Goal: Information Seeking & Learning: Learn about a topic

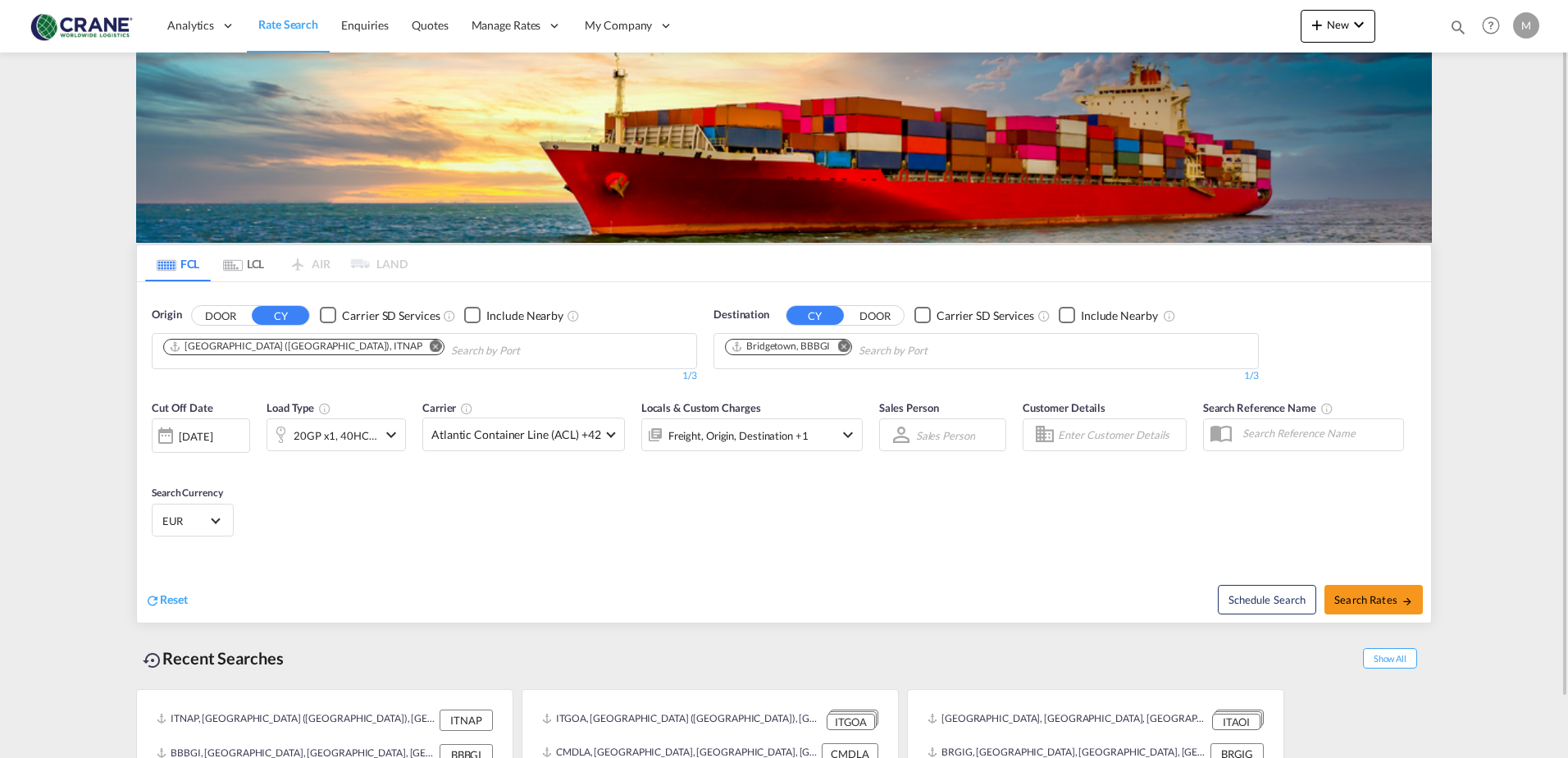
click at [323, 316] on div "Checkbox No Ink" at bounding box center [328, 315] width 17 height 17
click at [925, 313] on div "Checkbox No Ink" at bounding box center [923, 315] width 17 height 17
click at [845, 347] on md-icon "Remove" at bounding box center [843, 346] width 12 height 12
click at [430, 347] on md-icon "Remove" at bounding box center [436, 346] width 12 height 12
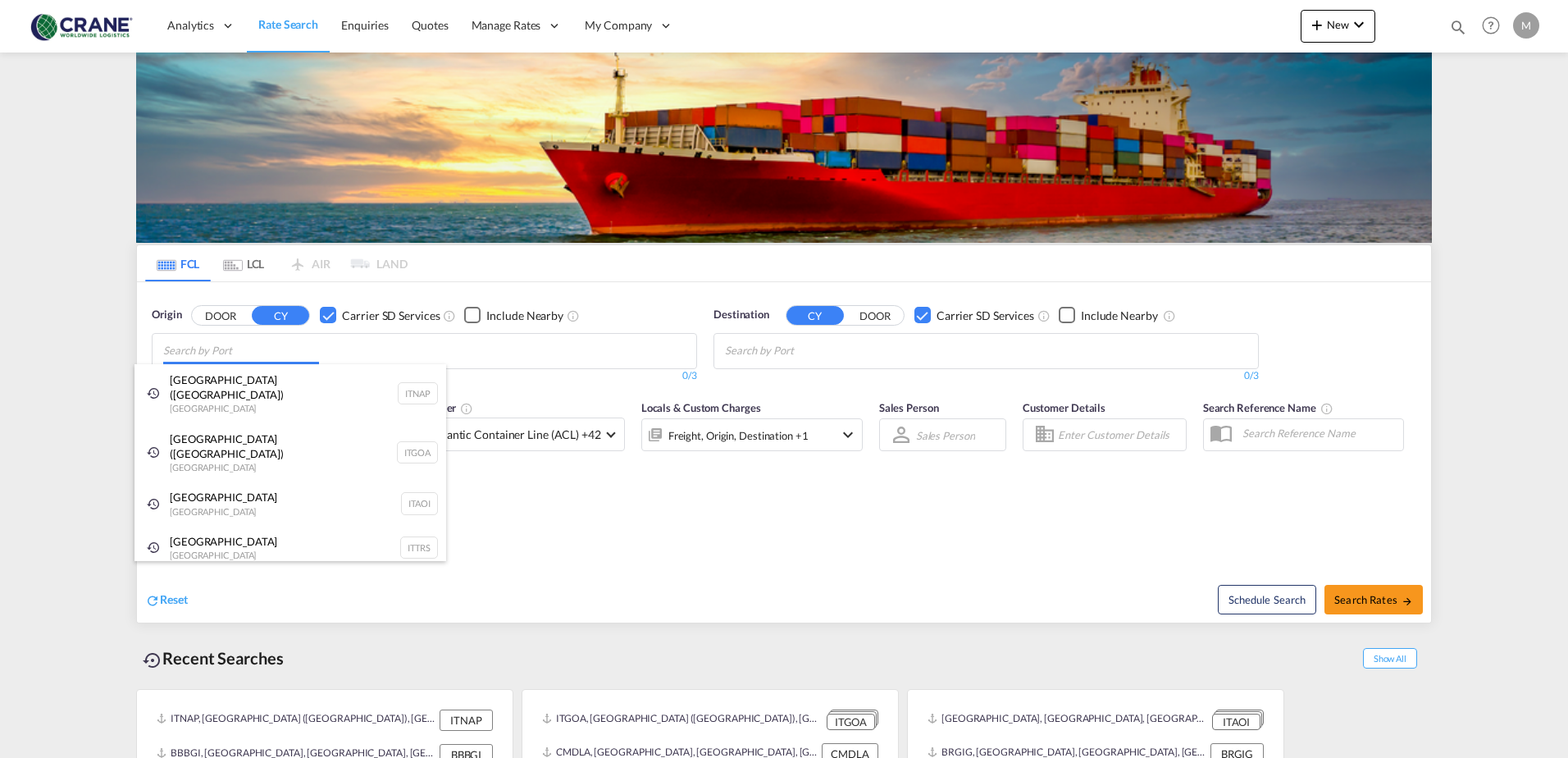
click at [281, 349] on body "Analytics Reports Dashboard Rate Search Enquiries Quotes" at bounding box center [784, 379] width 1568 height 758
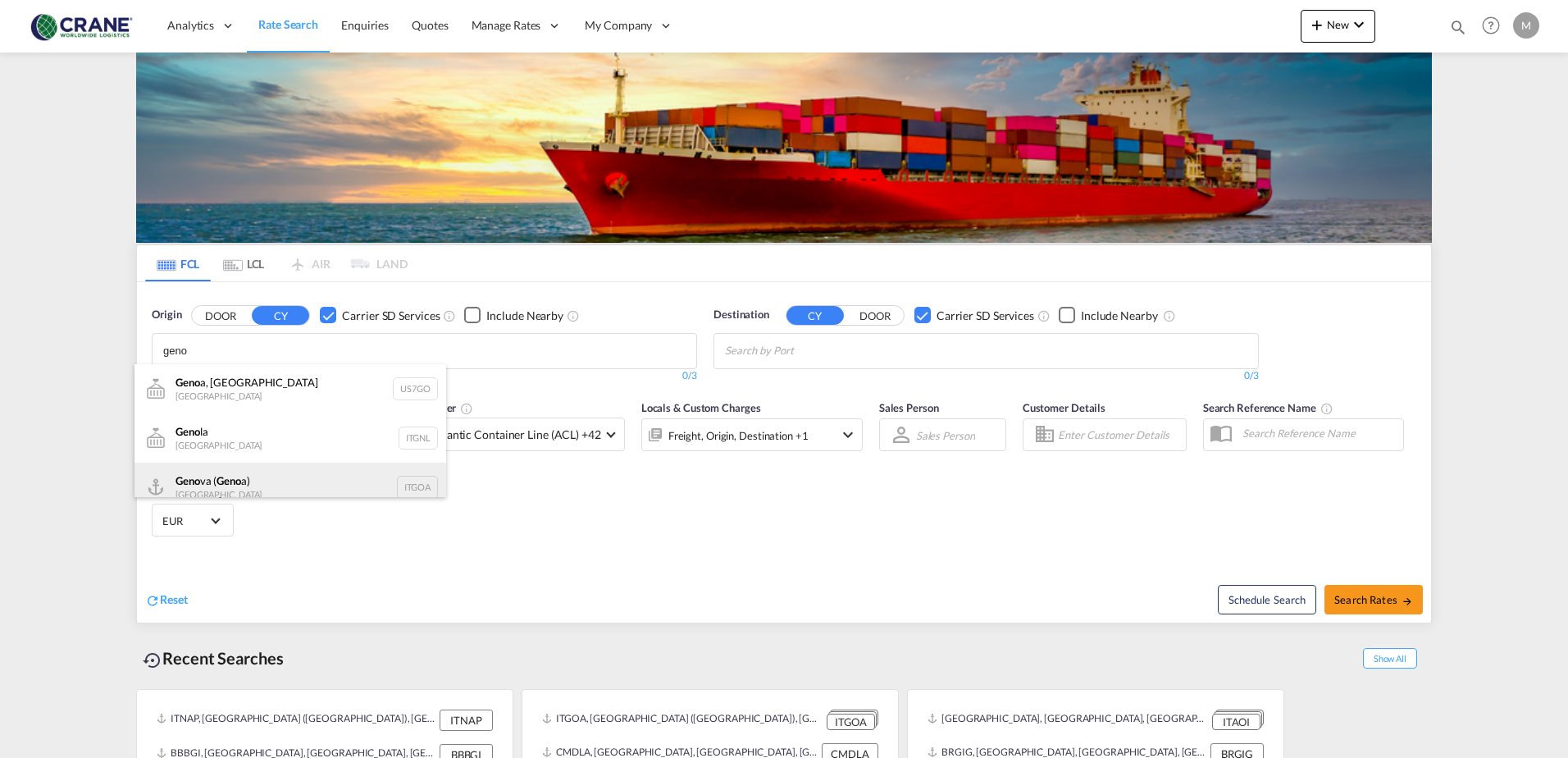
type input "geno"
click at [243, 487] on div "Geno va ( Geno a) [GEOGRAPHIC_DATA] ITGOA" at bounding box center [291, 487] width 312 height 49
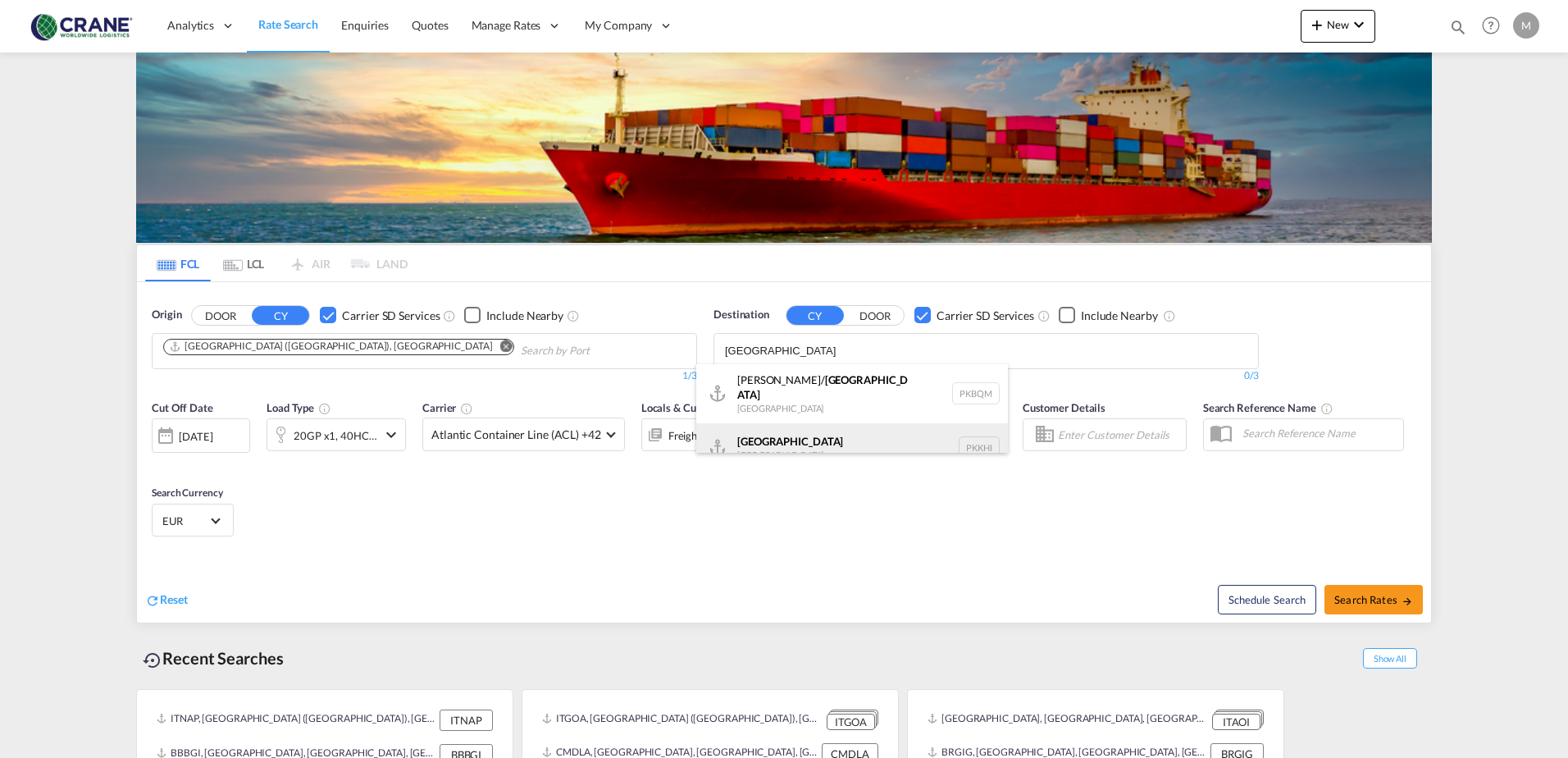
type input "[GEOGRAPHIC_DATA]"
click at [793, 435] on div "Karachi [GEOGRAPHIC_DATA] PKKHI" at bounding box center [852, 448] width 312 height 49
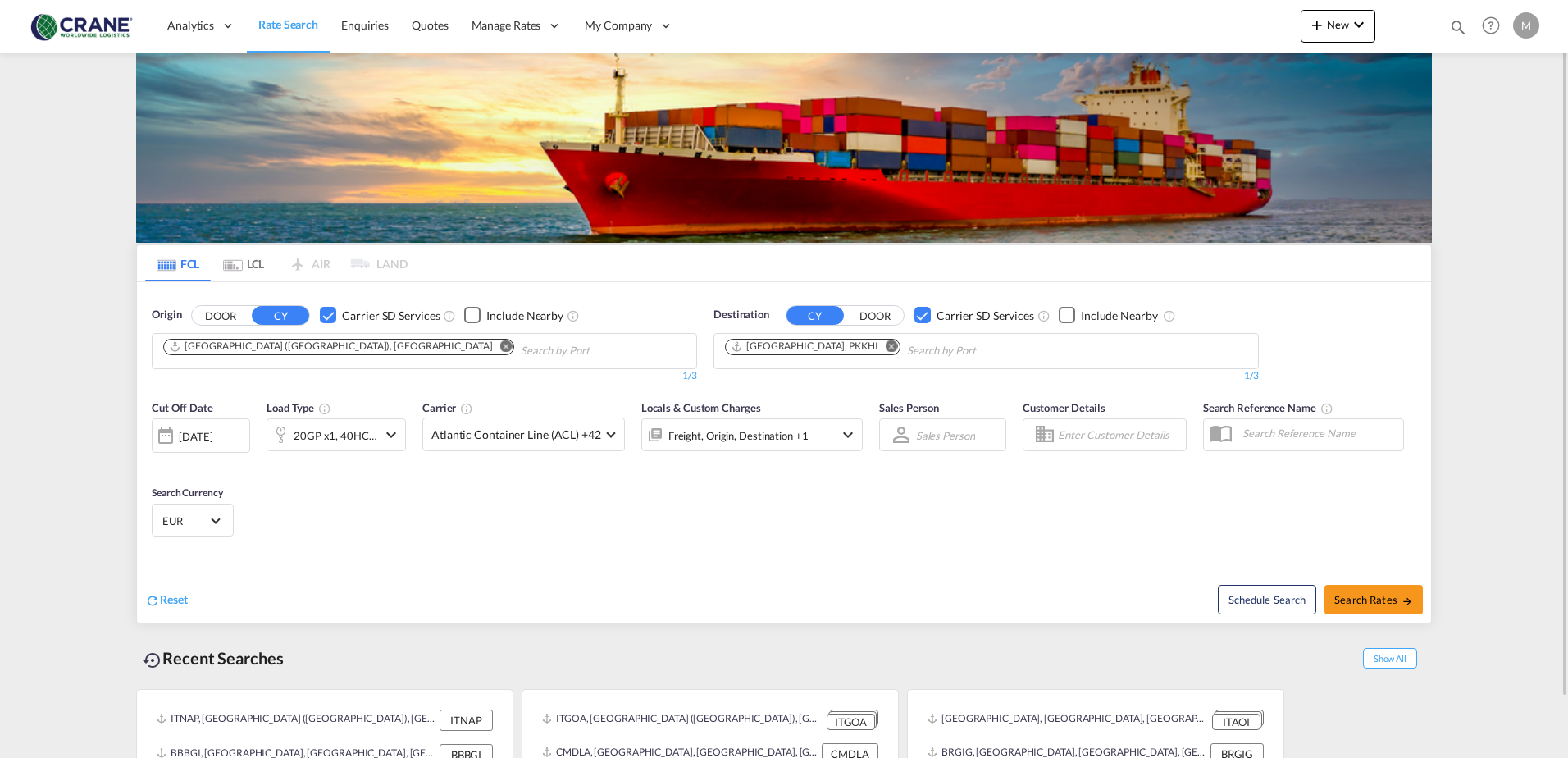
click at [390, 434] on md-icon "icon-chevron-down" at bounding box center [391, 435] width 19 height 19
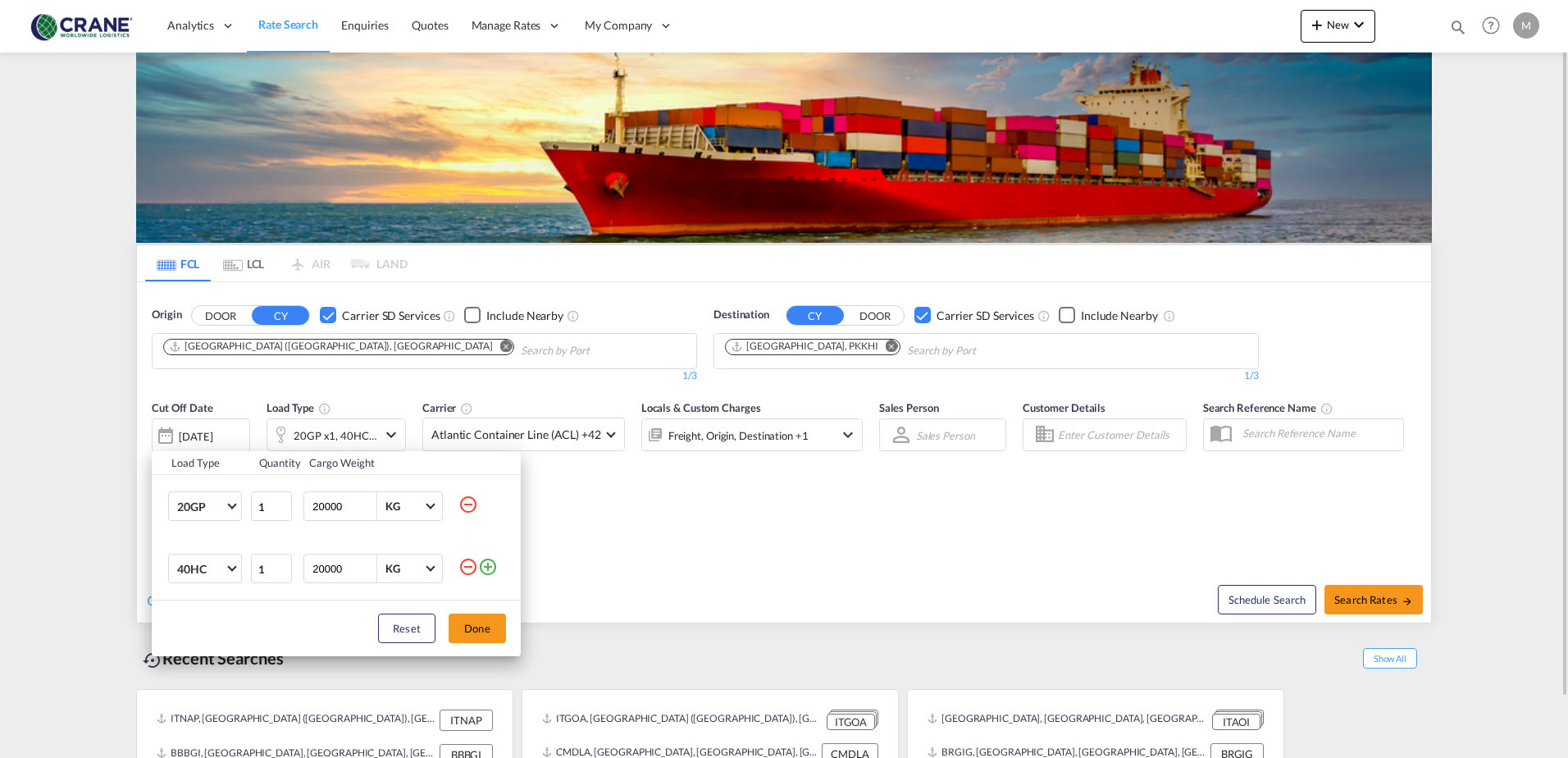
click at [390, 434] on div "Load Type Quantity Cargo Weight 20GP 20GP 40GP 40HC 45HC 20RE 40RE 40HR 20OT 40…" at bounding box center [784, 379] width 1568 height 758
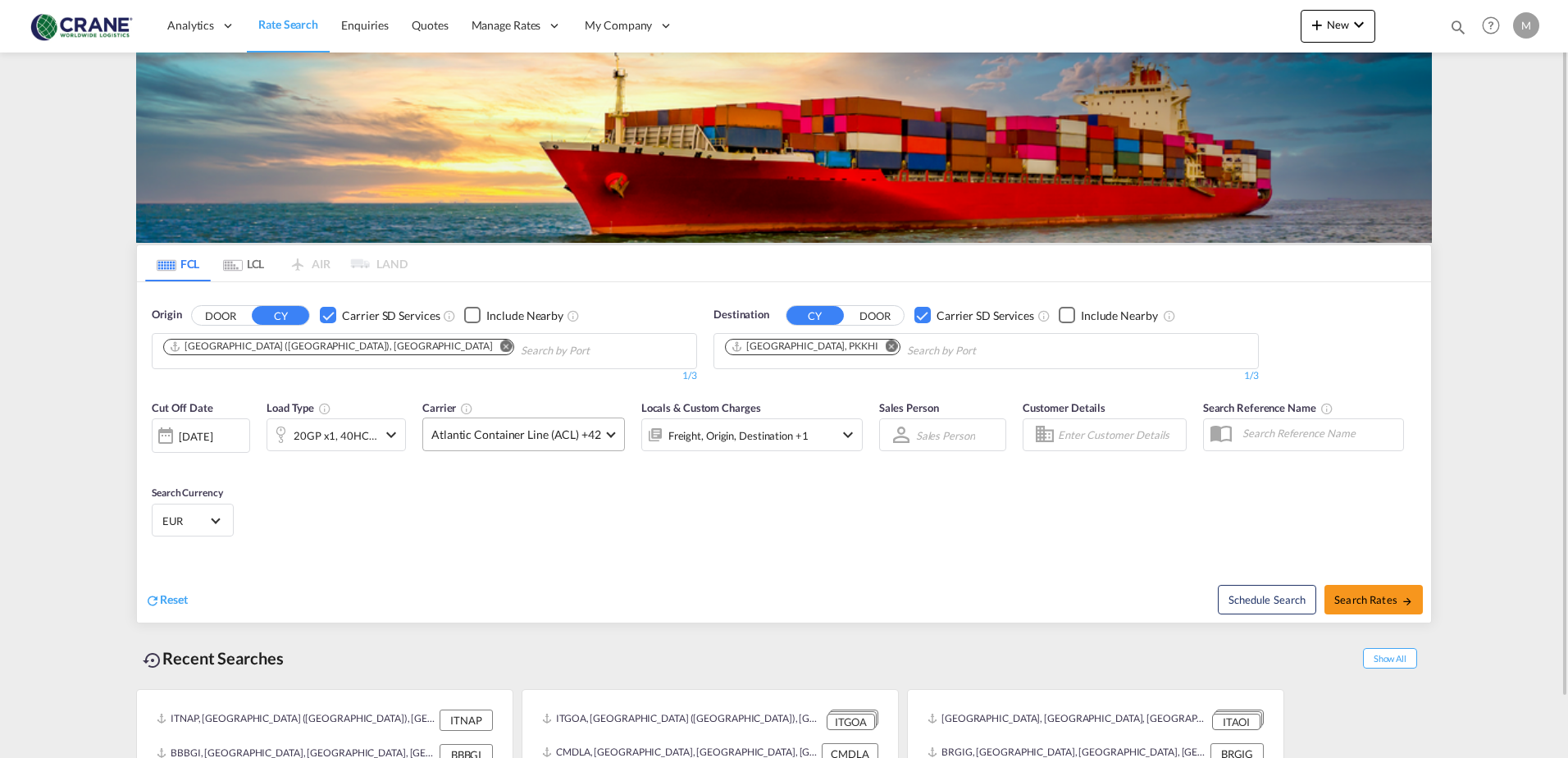
click at [610, 431] on md-select-value "Atlantic Container Line (ACL) +42" at bounding box center [524, 435] width 201 height 32
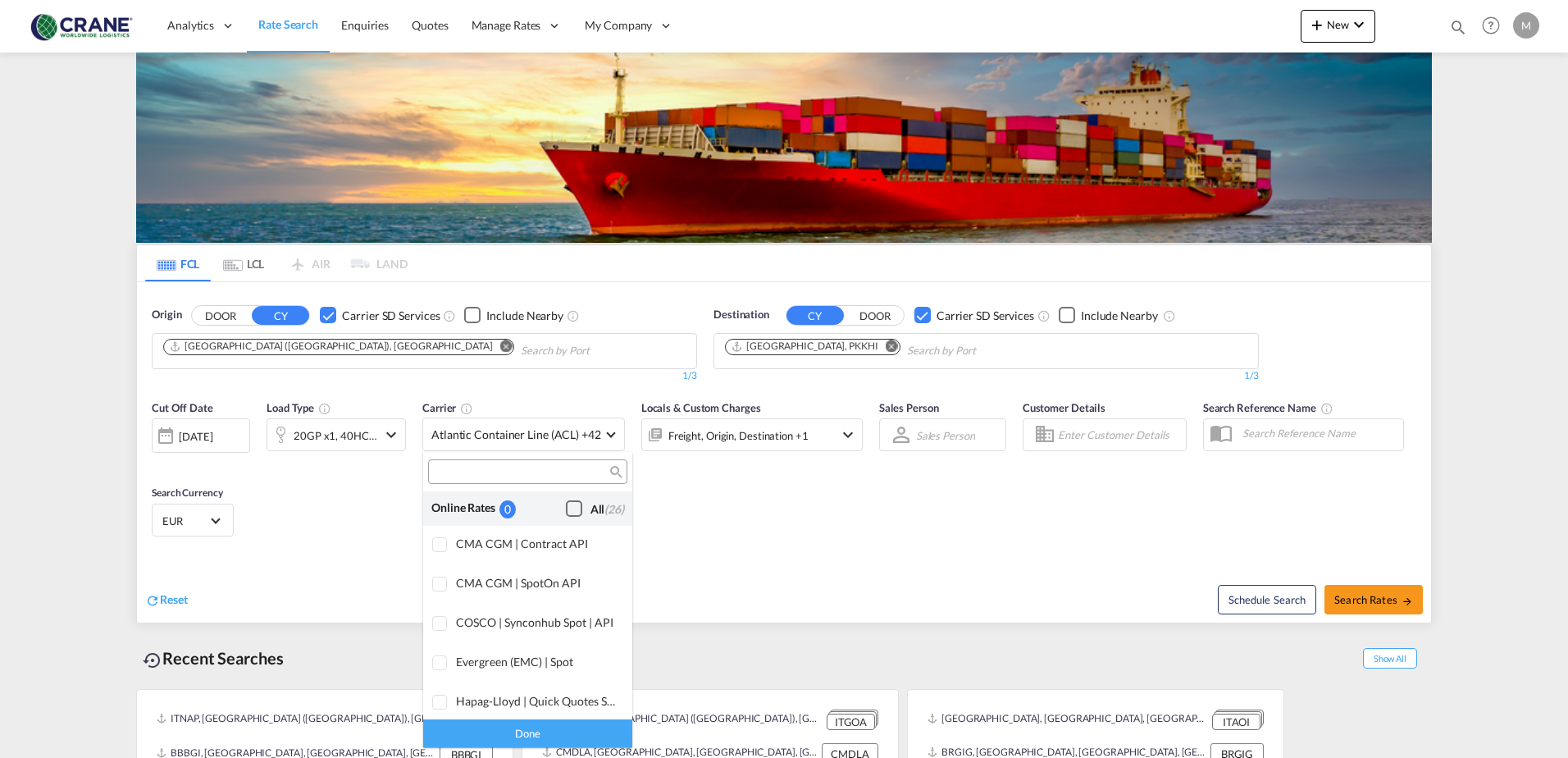
click at [566, 507] on div "Checkbox No Ink" at bounding box center [574, 509] width 17 height 17
click at [517, 732] on div "Done" at bounding box center [527, 732] width 209 height 29
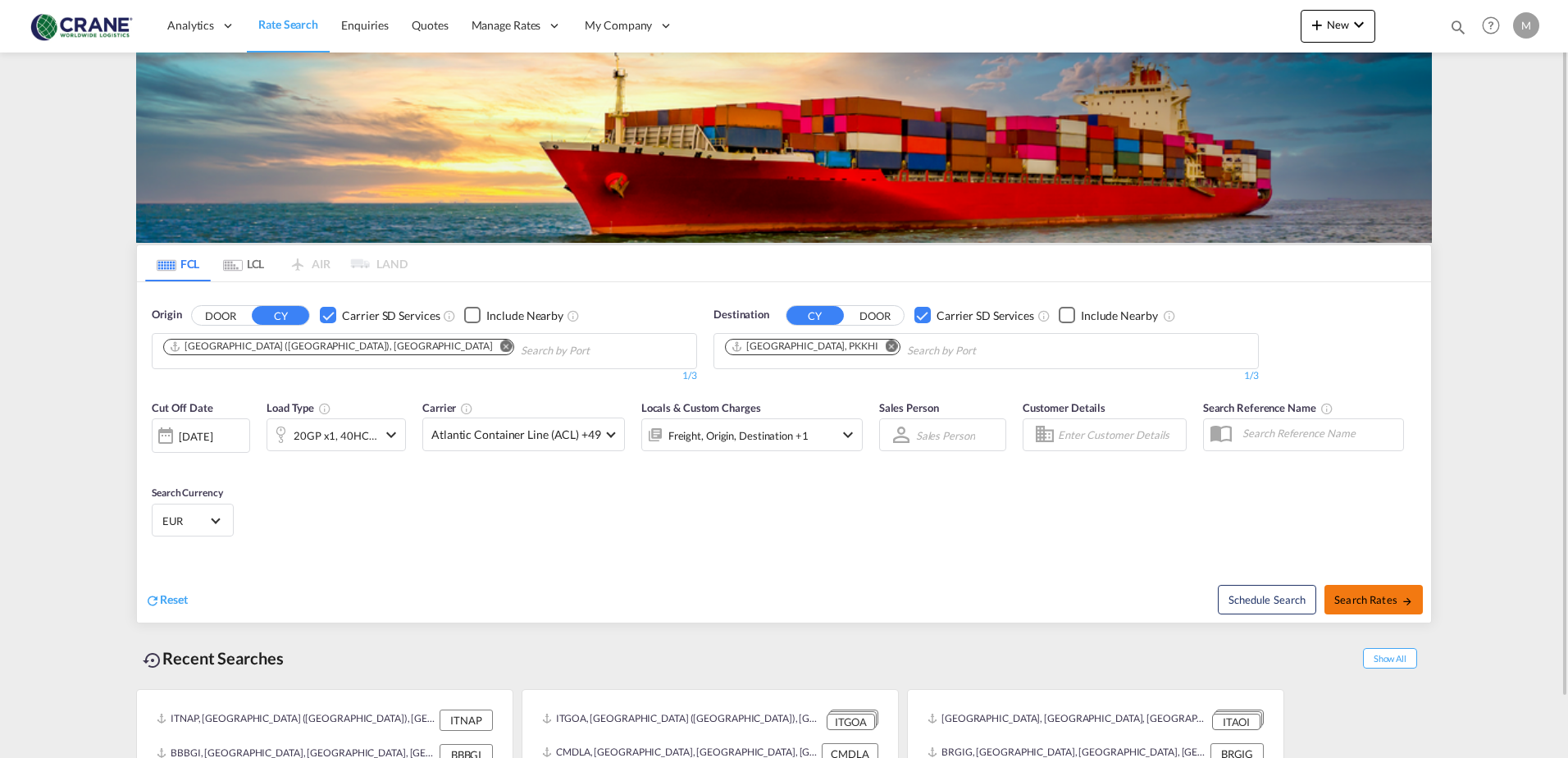
click at [1372, 597] on span "Search Rates" at bounding box center [1373, 599] width 78 height 13
type input "[GEOGRAPHIC_DATA] to PKKHI / [DATE]"
